Goal: Register for event/course

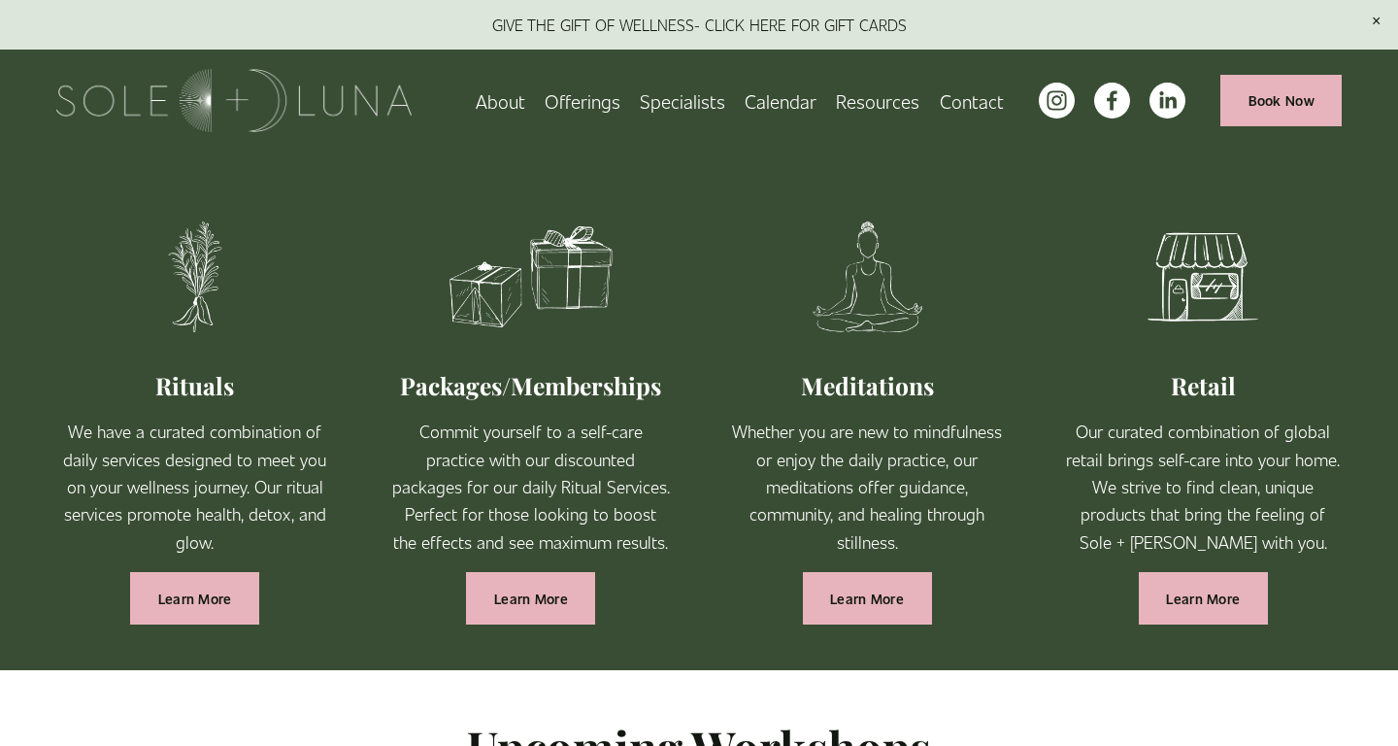
scroll to position [1041, 0]
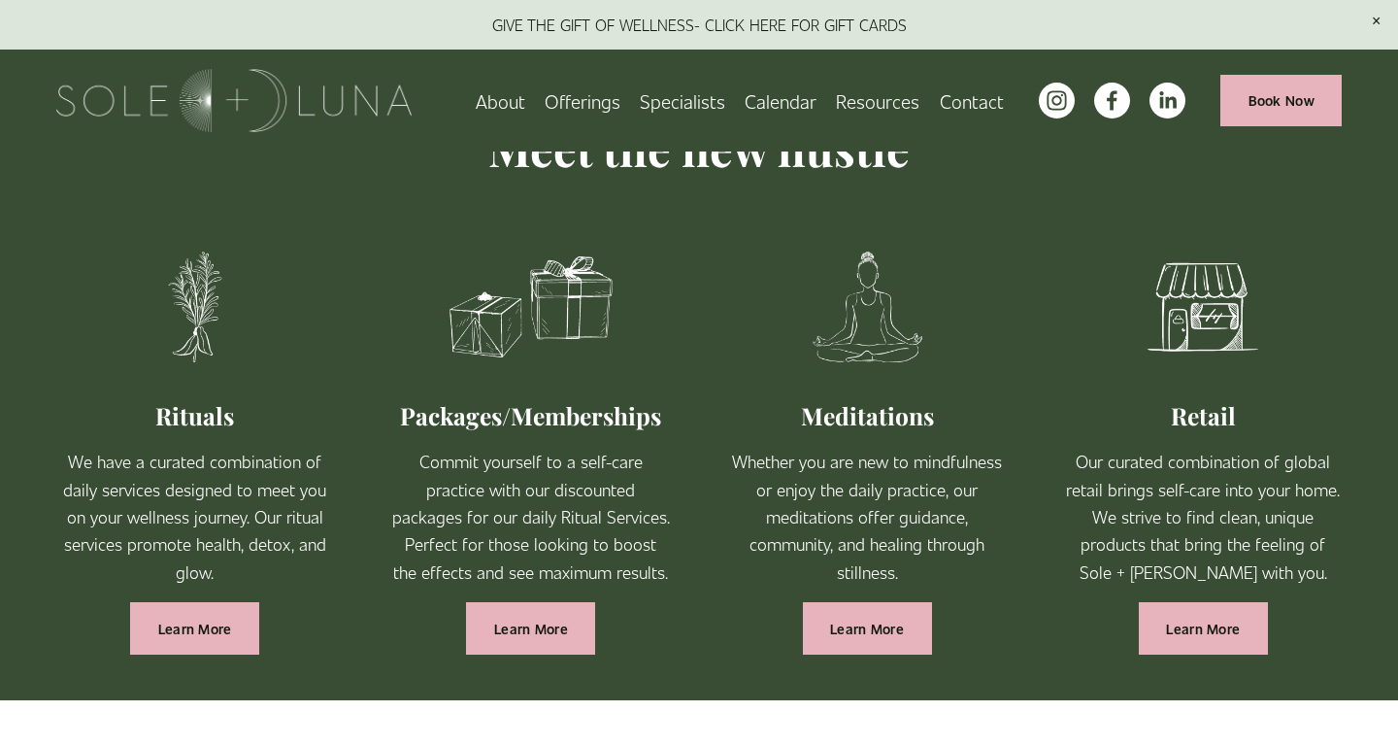
click at [0, 0] on span "Wellness Experiences" at bounding box center [0, 0] width 0 height 0
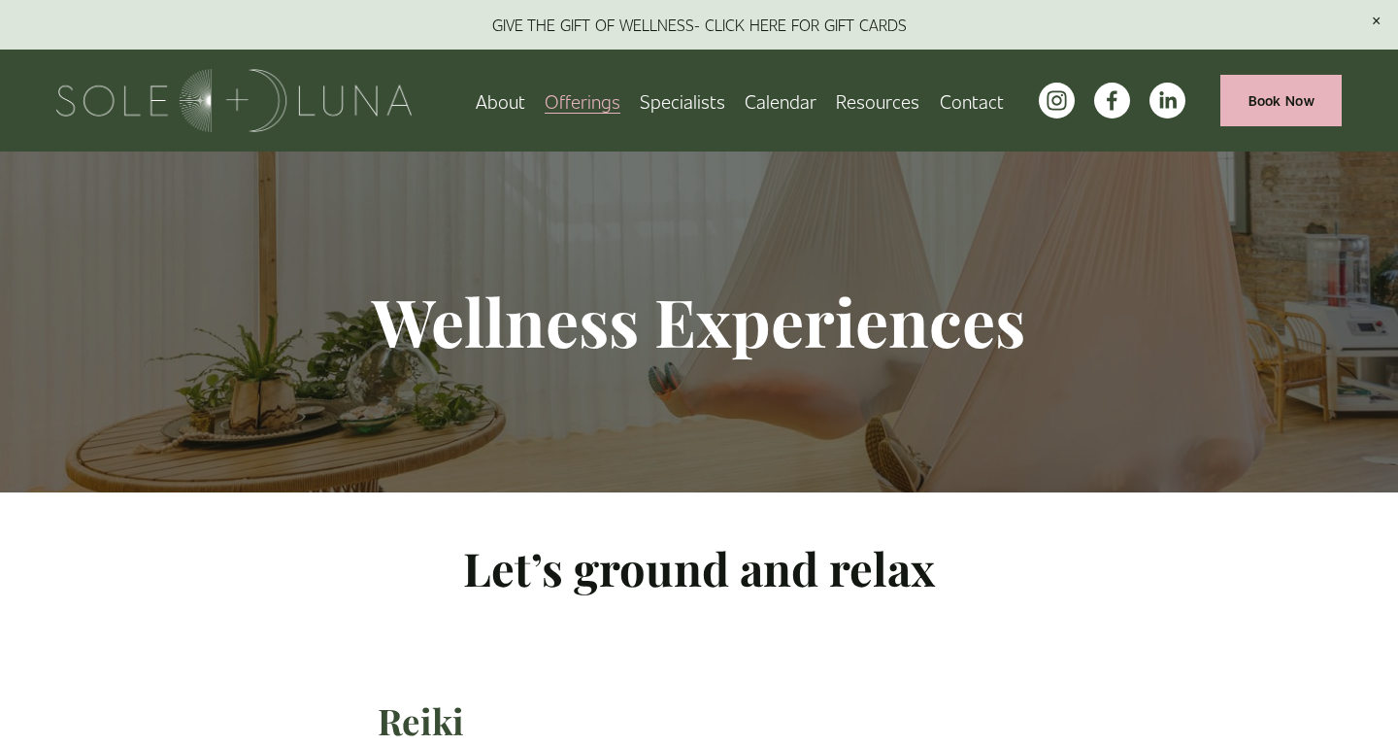
click at [752, 104] on link "Calendar" at bounding box center [781, 101] width 72 height 34
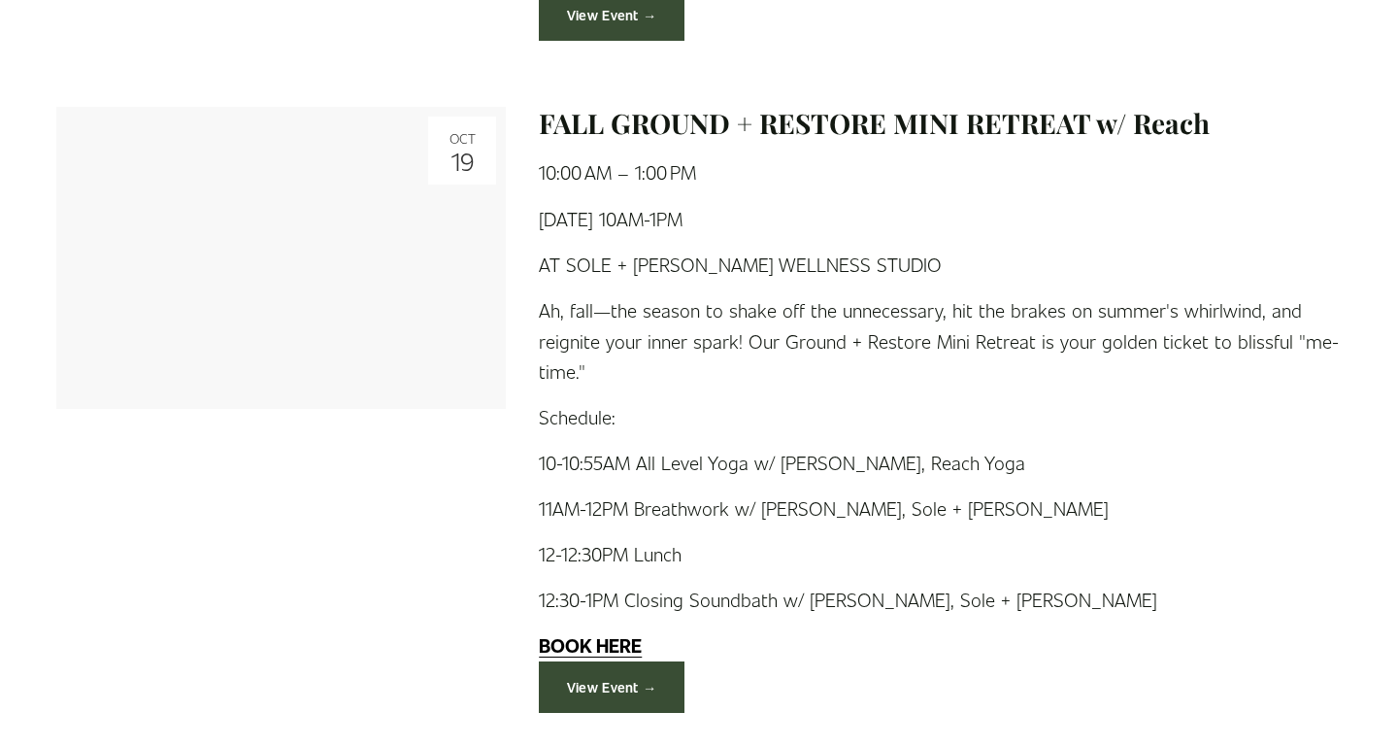
scroll to position [3818, 0]
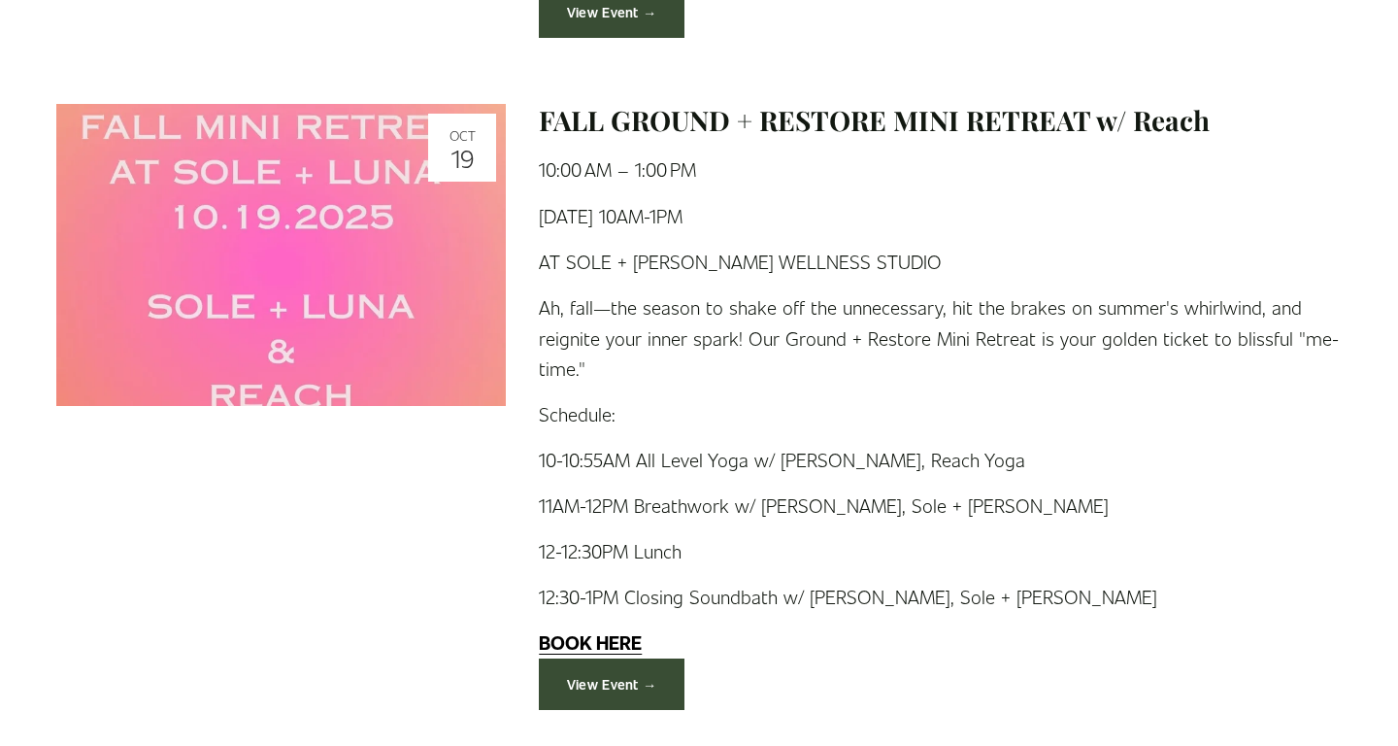
click at [608, 658] on link "View Event →" at bounding box center [612, 683] width 146 height 51
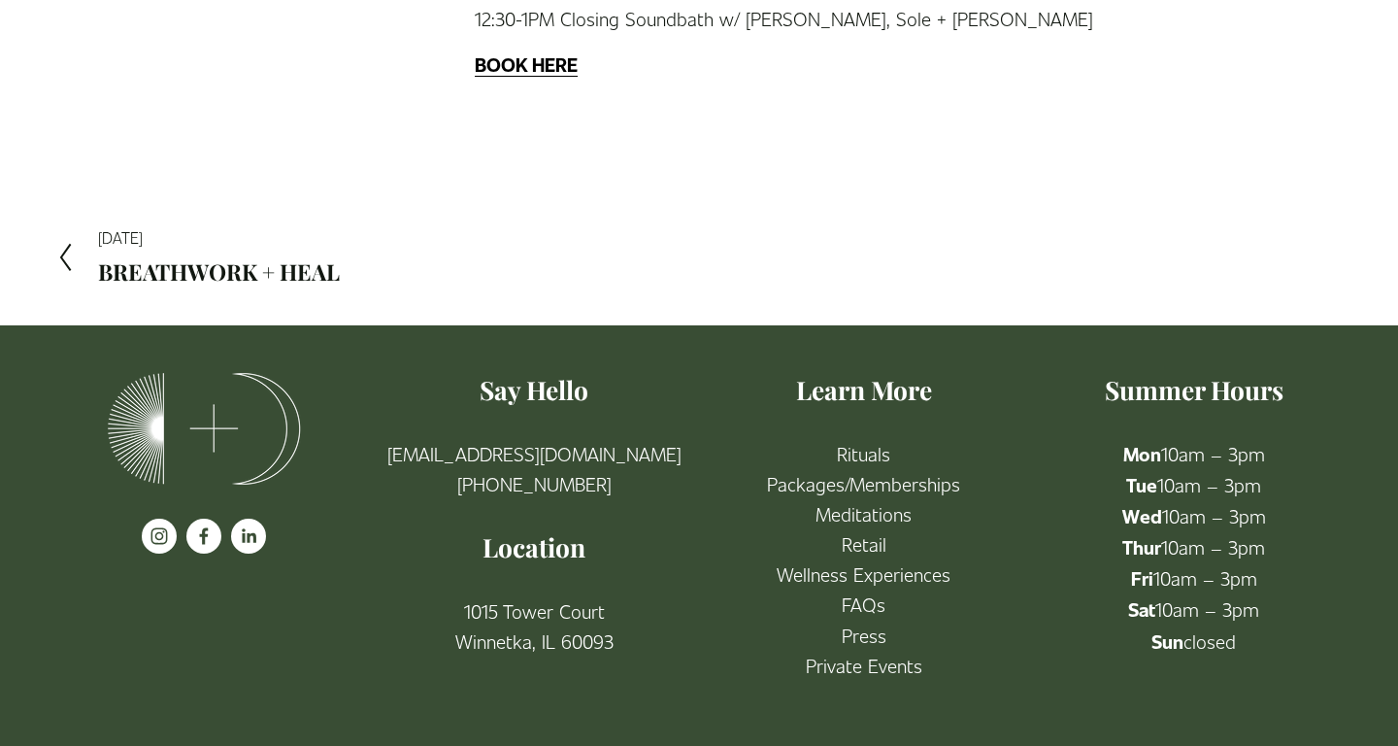
scroll to position [670, 0]
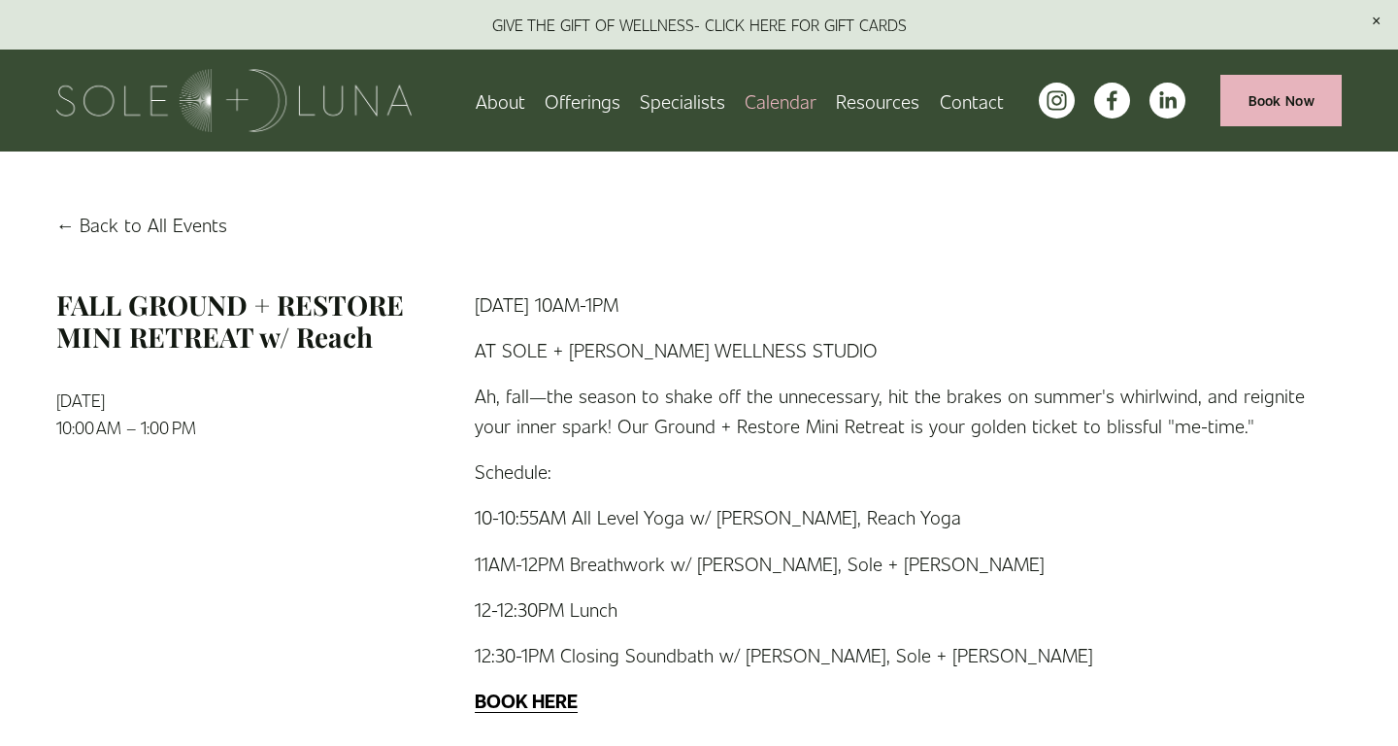
scroll to position [35, 0]
click at [529, 703] on strong "BOOK HERE" at bounding box center [526, 699] width 103 height 25
click at [103, 229] on link "Back to All Events" at bounding box center [141, 224] width 171 height 30
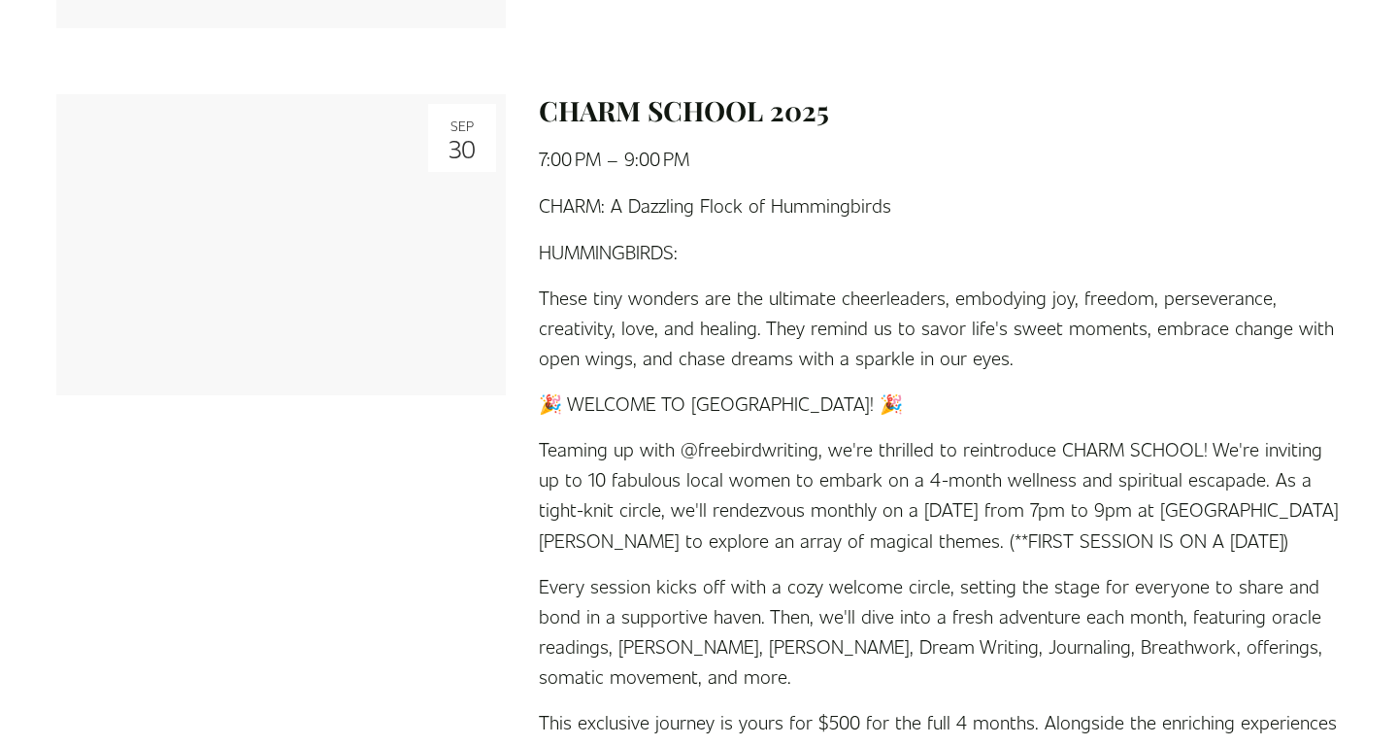
scroll to position [1829, 0]
